Goal: Information Seeking & Learning: Learn about a topic

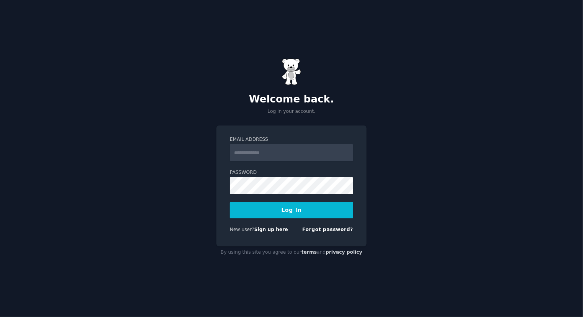
click at [276, 155] on input "Email Address" at bounding box center [291, 152] width 123 height 17
click at [279, 154] on input "Email Address" at bounding box center [291, 152] width 123 height 17
drag, startPoint x: 288, startPoint y: 153, endPoint x: 270, endPoint y: 153, distance: 17.6
click at [270, 153] on input "**********" at bounding box center [291, 152] width 123 height 17
type input "**********"
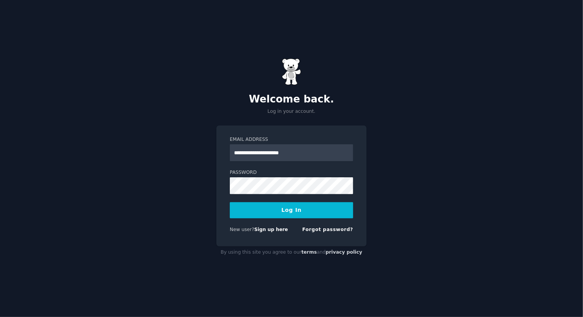
click at [299, 213] on button "Log In" at bounding box center [291, 210] width 123 height 16
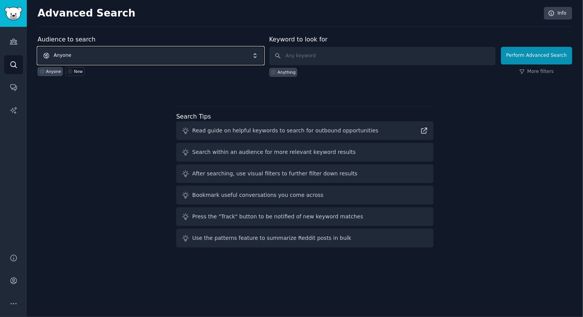
click at [67, 54] on span "Anyone" at bounding box center [151, 56] width 226 height 18
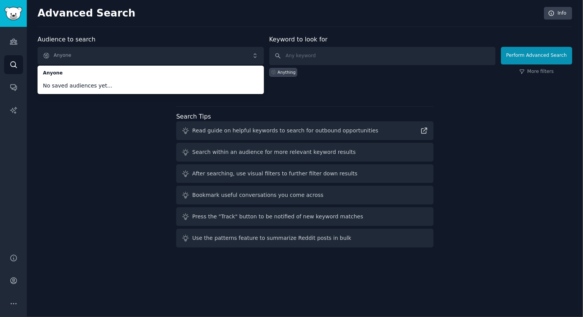
click at [94, 140] on div "Audience to search Anyone Anyone No saved audiences yet... Anyone New Keyword t…" at bounding box center [305, 142] width 535 height 215
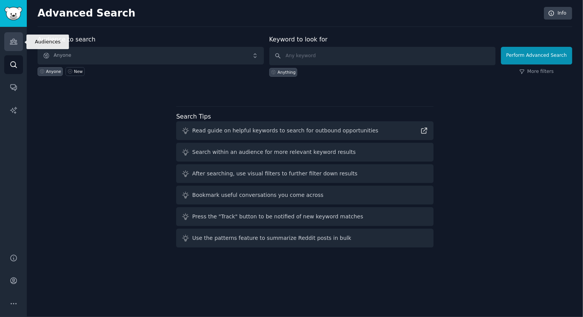
click at [15, 43] on icon "Sidebar" at bounding box center [13, 41] width 7 height 5
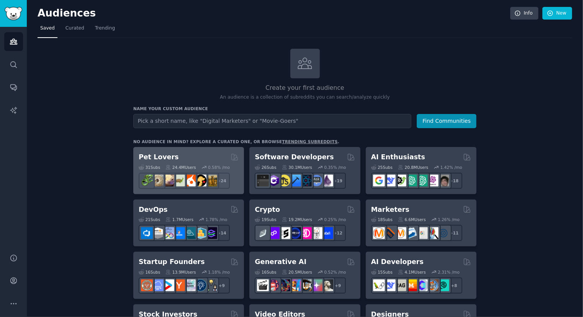
click at [176, 158] on div "Pet Lovers" at bounding box center [189, 157] width 100 height 10
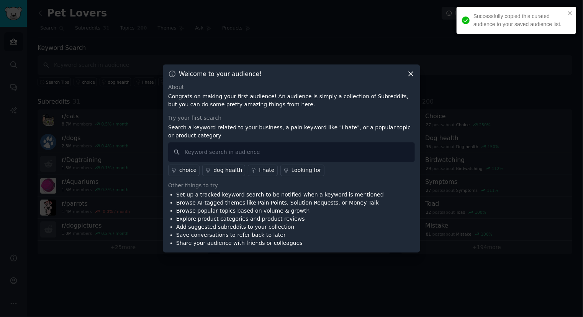
click at [410, 74] on icon at bounding box center [411, 74] width 8 height 8
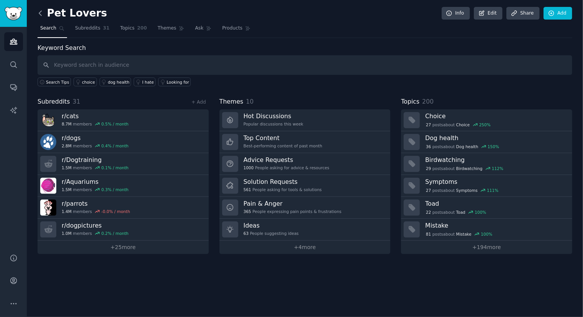
click at [39, 13] on icon at bounding box center [40, 13] width 8 height 8
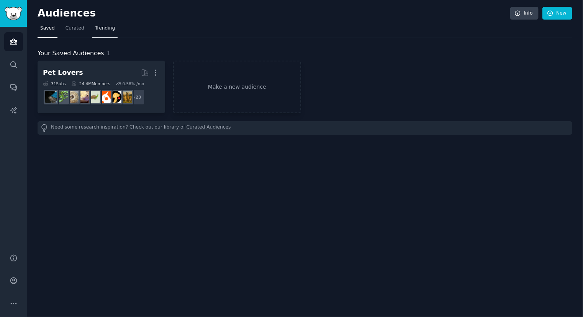
click at [103, 30] on span "Trending" at bounding box center [105, 28] width 20 height 7
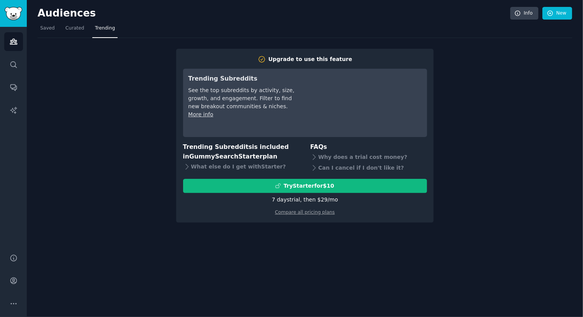
click at [473, 109] on div "Upgrade to use this feature Trending Subreddits See the top subreddits by activ…" at bounding box center [305, 130] width 535 height 184
click at [43, 27] on span "Saved" at bounding box center [47, 28] width 15 height 7
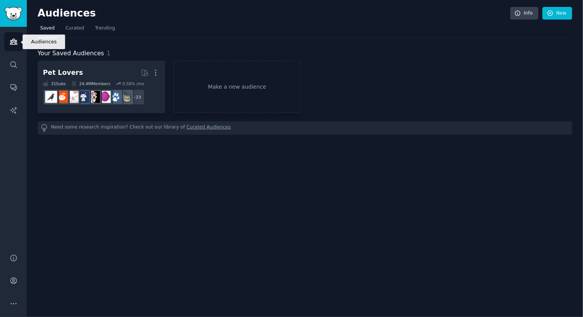
click at [10, 40] on icon "Sidebar" at bounding box center [14, 42] width 8 height 8
click at [102, 29] on span "Trending" at bounding box center [105, 28] width 20 height 7
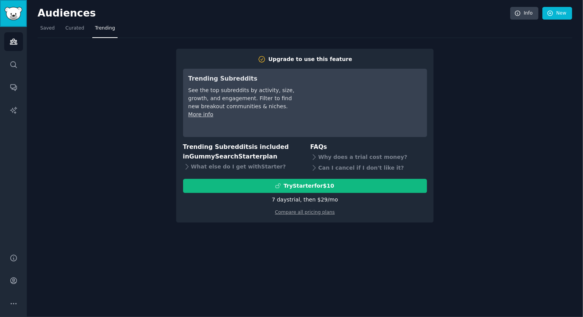
click at [16, 15] on img "Sidebar" at bounding box center [14, 13] width 18 height 13
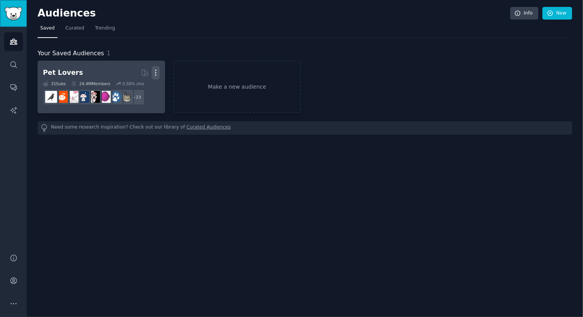
click at [156, 72] on icon "button" at bounding box center [156, 72] width 1 height 5
click at [128, 89] on p "Delete" at bounding box center [135, 89] width 18 height 8
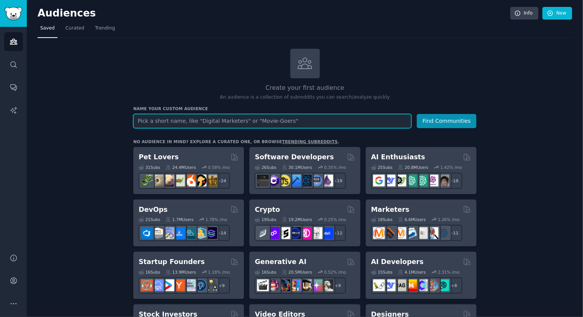
click at [182, 123] on input "text" at bounding box center [272, 121] width 278 height 14
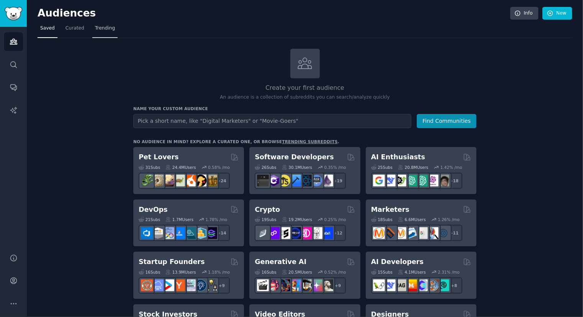
click at [103, 30] on span "Trending" at bounding box center [105, 28] width 20 height 7
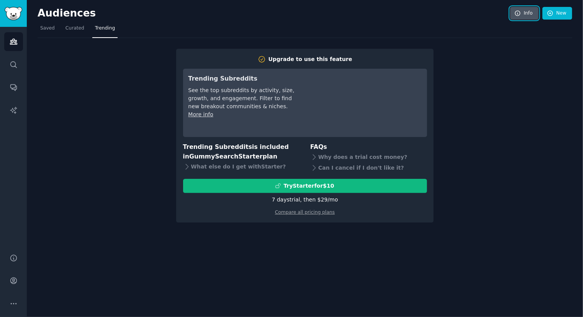
click at [530, 14] on link "Info" at bounding box center [524, 13] width 28 height 13
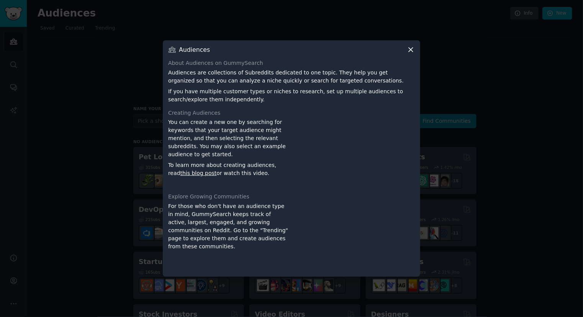
click at [409, 51] on icon at bounding box center [411, 50] width 8 height 8
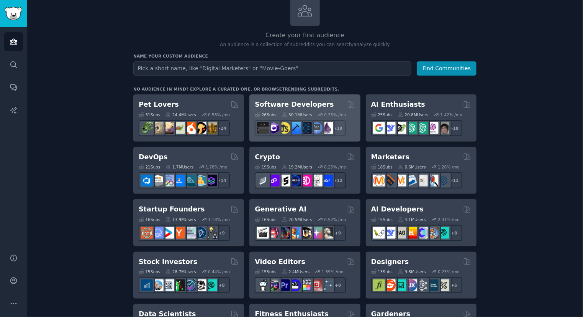
scroll to position [153, 0]
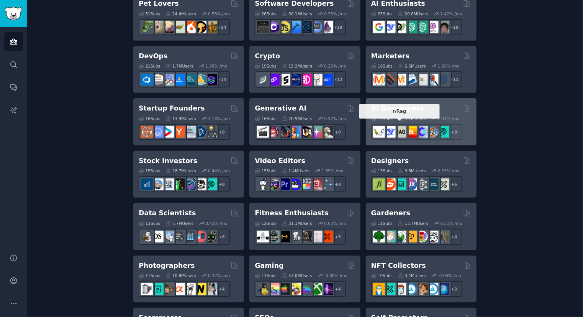
click at [404, 128] on img at bounding box center [401, 132] width 12 height 12
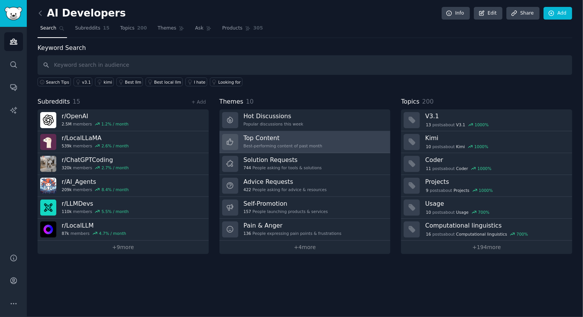
click at [295, 144] on div "Best-performing content of past month" at bounding box center [283, 145] width 79 height 5
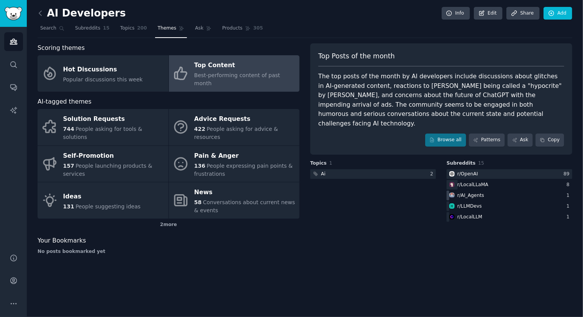
click at [480, 192] on div "r/ AI_Agents" at bounding box center [471, 195] width 27 height 7
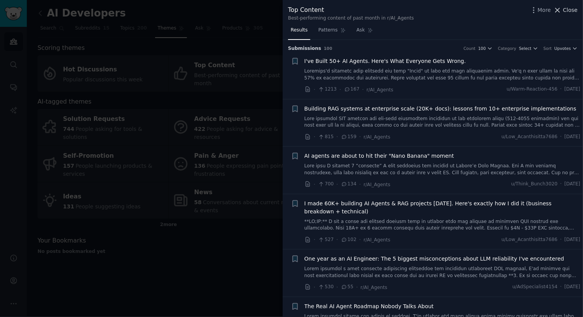
click at [569, 11] on span "Close" at bounding box center [570, 10] width 15 height 8
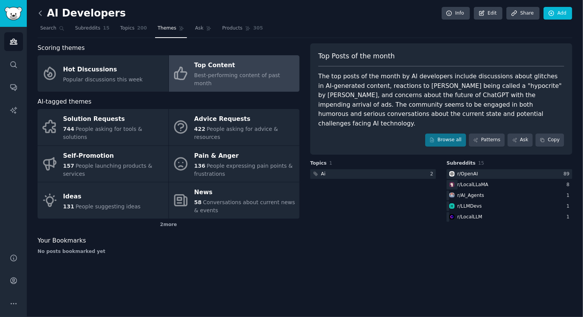
click at [42, 15] on icon at bounding box center [40, 13] width 8 height 8
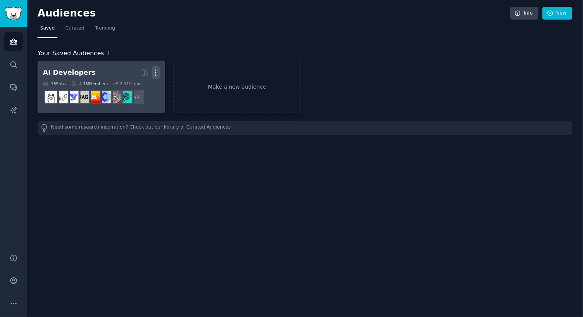
click at [156, 71] on icon "button" at bounding box center [156, 73] width 8 height 8
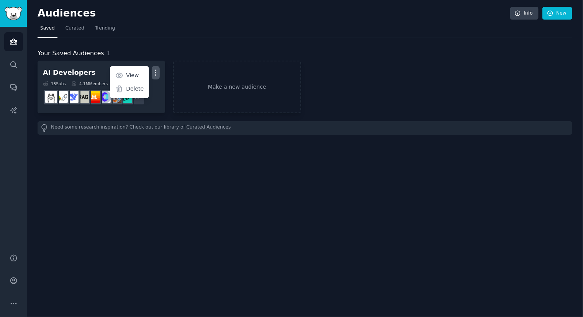
click at [133, 123] on div "Need some research inspiration? Check out our library of Curated Audiences" at bounding box center [305, 127] width 535 height 13
click at [249, 133] on div "Need some research inspiration? Check out our library of Curated Audiences" at bounding box center [305, 127] width 535 height 13
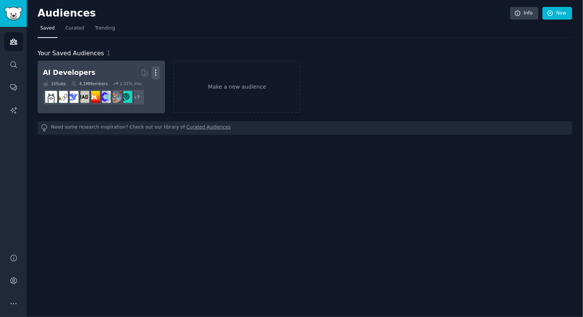
click at [154, 74] on icon "button" at bounding box center [156, 73] width 8 height 8
click at [135, 89] on p "Delete" at bounding box center [135, 89] width 18 height 8
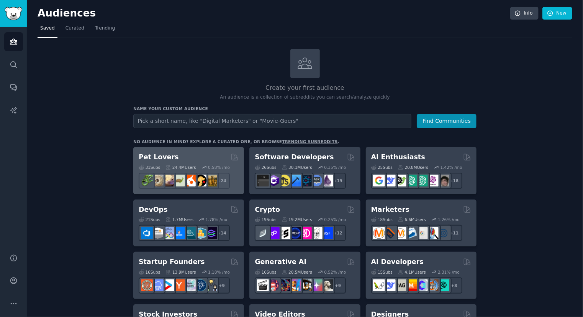
click at [183, 157] on div "Pet Lovers" at bounding box center [189, 157] width 100 height 10
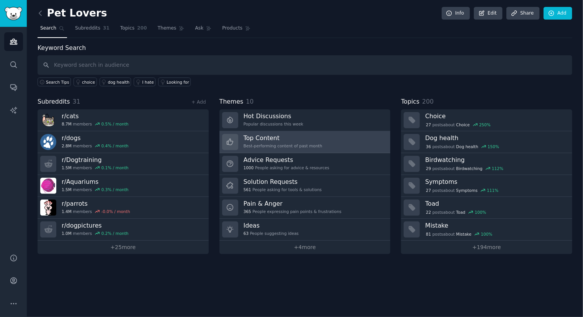
click at [300, 143] on div "Best-performing content of past month" at bounding box center [283, 145] width 79 height 5
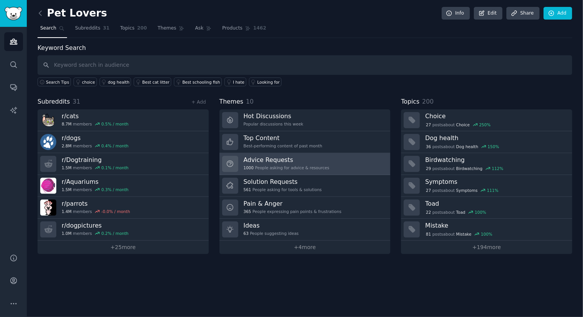
click at [282, 162] on h3 "Advice Requests" at bounding box center [287, 160] width 86 height 8
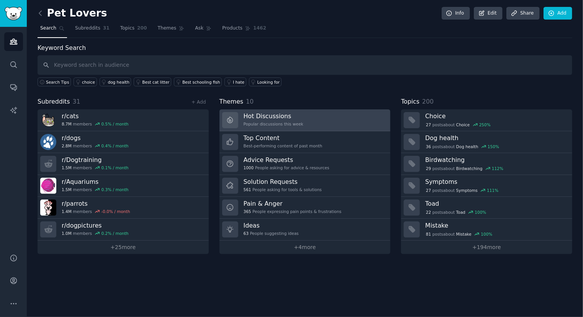
click at [263, 121] on div "Popular discussions this week" at bounding box center [274, 123] width 60 height 5
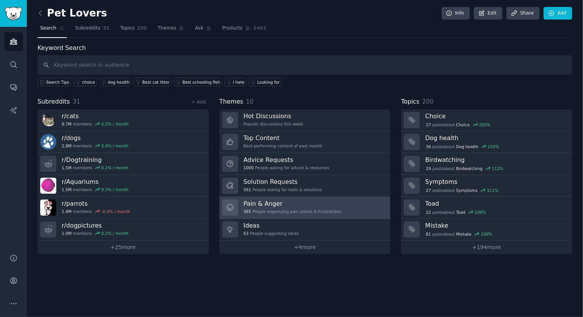
click at [291, 208] on div "365 People expressing pain points & frustrations" at bounding box center [293, 210] width 98 height 5
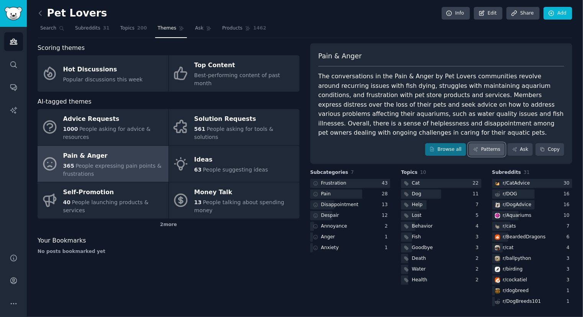
click at [494, 143] on link "Patterns" at bounding box center [487, 149] width 36 height 13
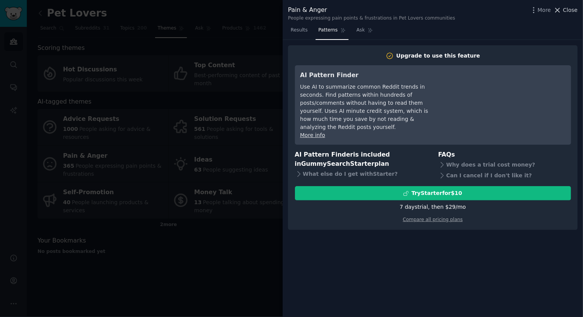
click at [567, 12] on span "Close" at bounding box center [570, 10] width 15 height 8
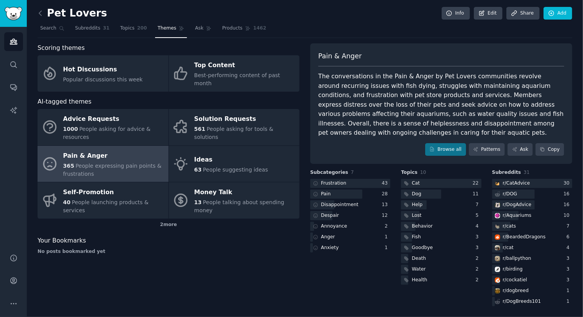
click at [173, 249] on div "Scoring themes Hot Discussions Popular discussions this week Top Content Best-p…" at bounding box center [169, 175] width 262 height 264
click at [455, 143] on link "Browse all" at bounding box center [445, 149] width 41 height 13
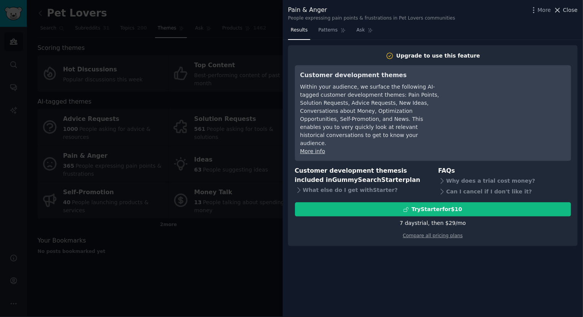
click at [569, 11] on span "Close" at bounding box center [570, 10] width 15 height 8
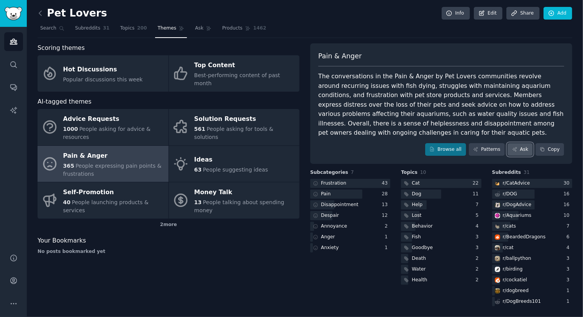
click at [520, 143] on link "Ask" at bounding box center [520, 149] width 25 height 13
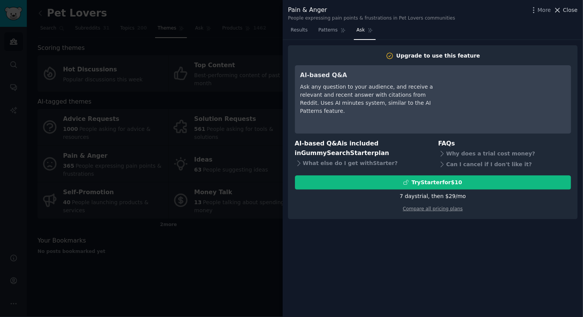
click at [568, 11] on span "Close" at bounding box center [570, 10] width 15 height 8
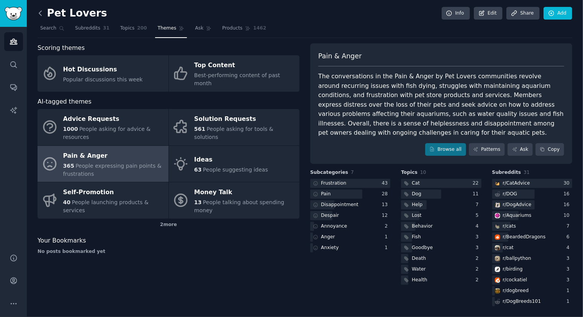
click at [39, 14] on icon at bounding box center [40, 13] width 8 height 8
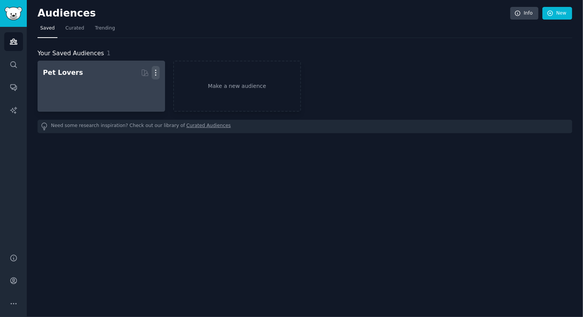
click at [157, 75] on icon "button" at bounding box center [156, 73] width 8 height 8
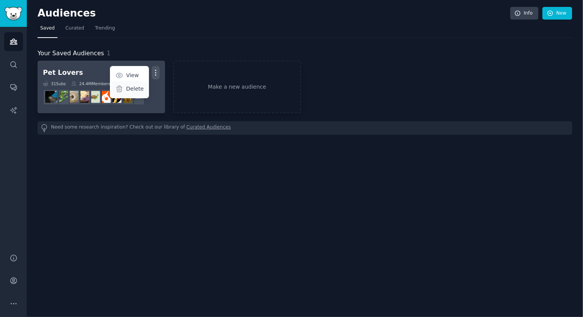
click at [133, 89] on p "Delete" at bounding box center [135, 89] width 18 height 8
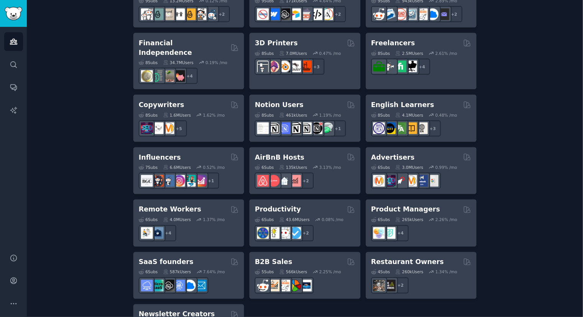
scroll to position [567, 0]
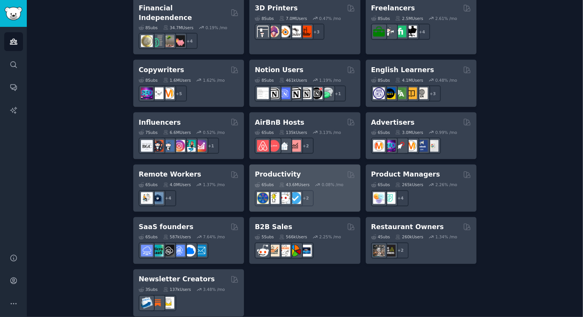
click at [325, 179] on div "6 Sub s 43.6M Users 0.08 % /mo + 2" at bounding box center [305, 192] width 100 height 27
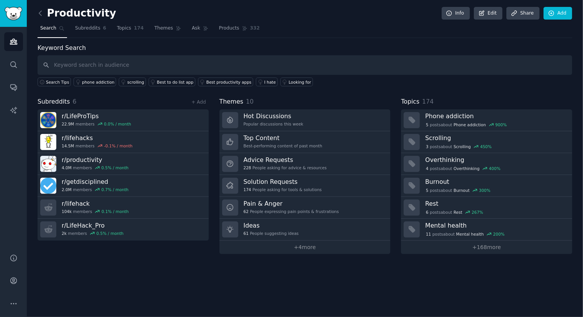
click at [345, 281] on div "Productivity Info Edit Share Add Search Subreddits 6 Topics 174 Themes Ask Prod…" at bounding box center [305, 158] width 556 height 317
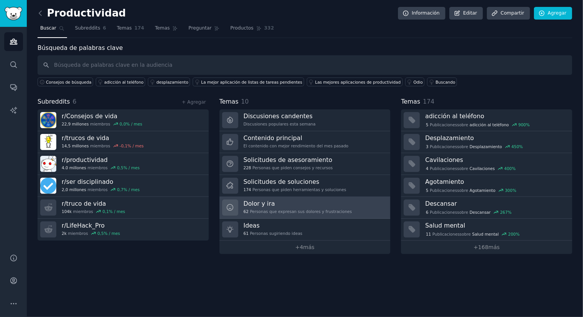
click at [296, 209] on font "Personas que expresan sus dolores y frustraciones" at bounding box center [301, 211] width 102 height 5
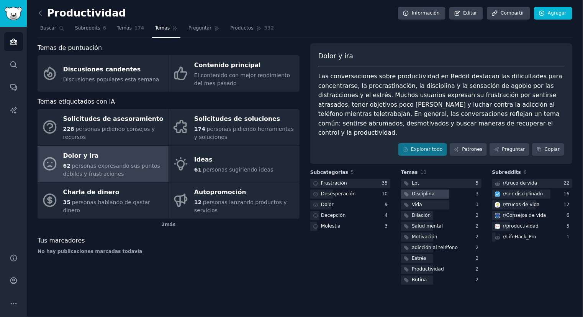
click at [434, 189] on div at bounding box center [425, 194] width 48 height 10
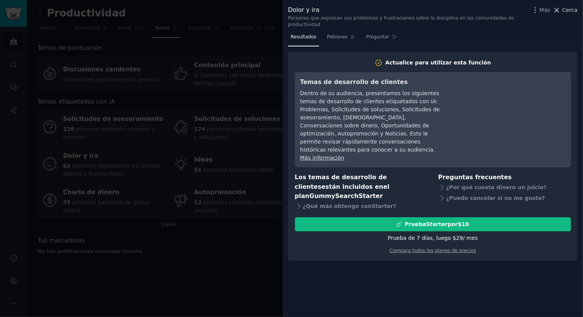
click at [568, 11] on font "Cerca" at bounding box center [570, 10] width 15 height 6
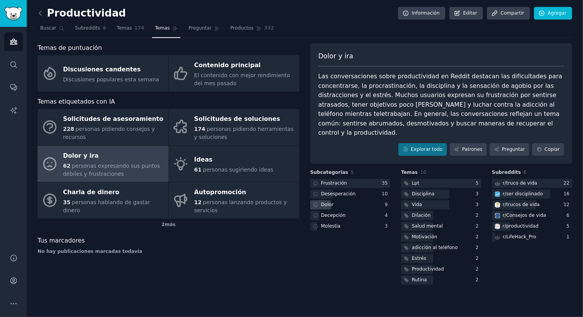
click at [331, 202] on font "Dolor" at bounding box center [327, 204] width 13 height 5
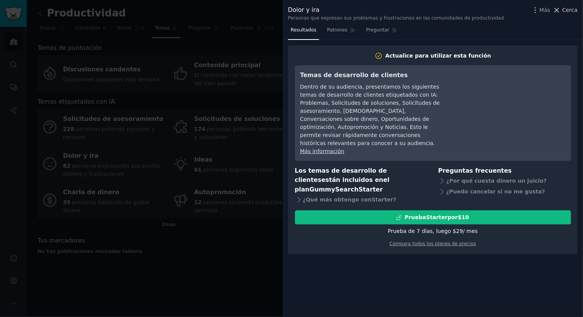
click at [573, 10] on font "Cerca" at bounding box center [570, 10] width 15 height 6
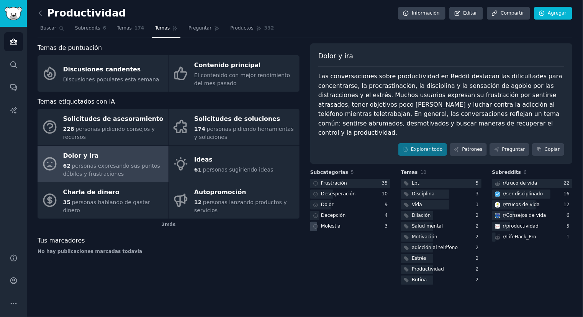
click at [325, 223] on font "Molestia" at bounding box center [331, 225] width 20 height 5
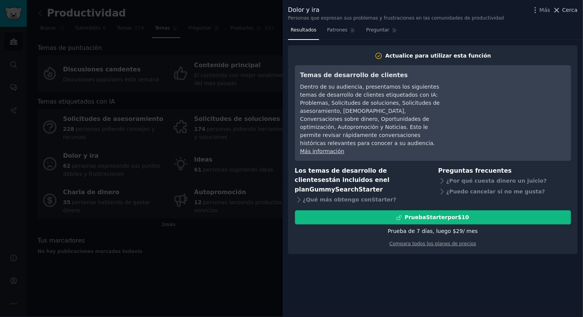
click at [572, 11] on font "Cerca" at bounding box center [570, 10] width 15 height 6
